Goal: Find specific page/section: Find specific page/section

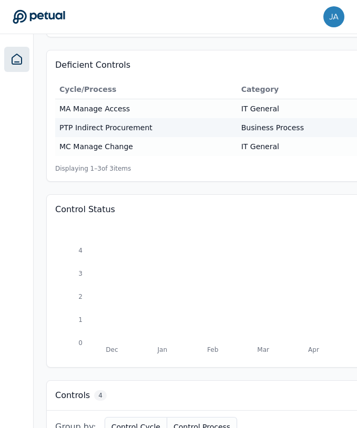
scroll to position [273, 0]
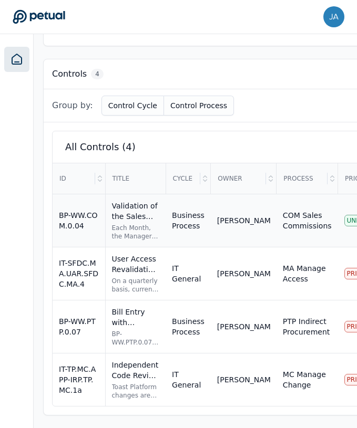
click at [196, 214] on td "Business Process" at bounding box center [188, 221] width 45 height 53
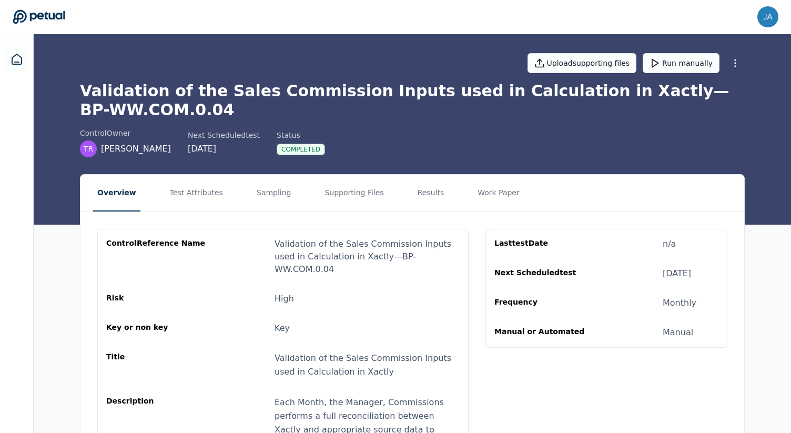
click at [47, 21] on icon at bounding box center [39, 16] width 53 height 15
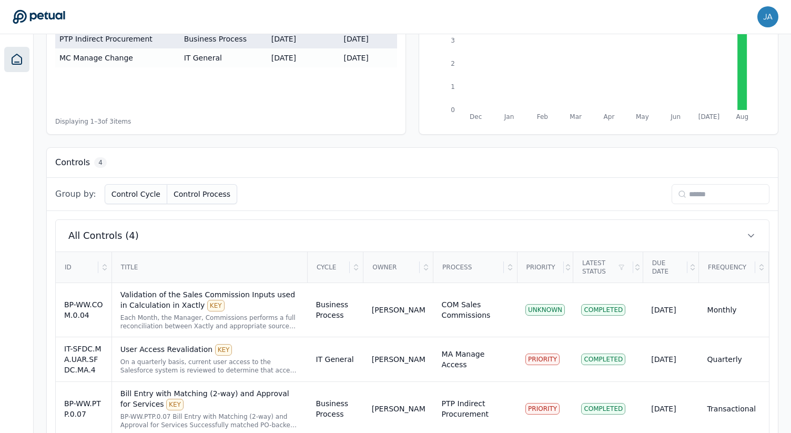
scroll to position [250, 0]
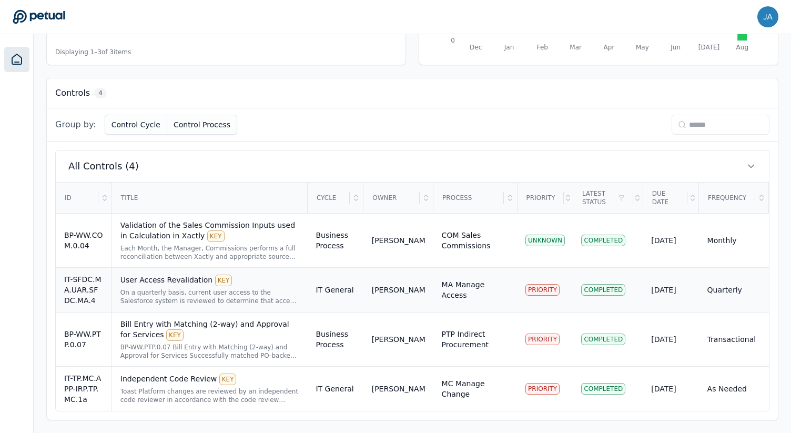
click at [255, 298] on div "On a quarterly basis, current user access to the Salesforce system is reviewed …" at bounding box center [209, 296] width 179 height 17
